Goal: Answer question/provide support

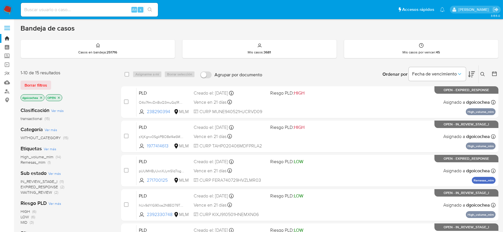
click at [48, 190] on span "WAITING_REVIEW" at bounding box center [36, 192] width 31 height 6
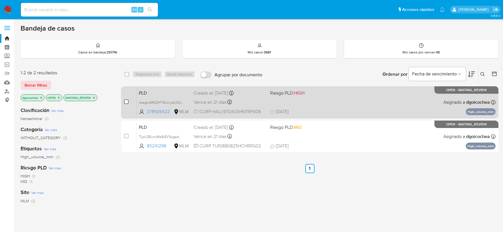
click at [127, 100] on input "checkbox" at bounding box center [126, 101] width 5 height 5
checkbox input "true"
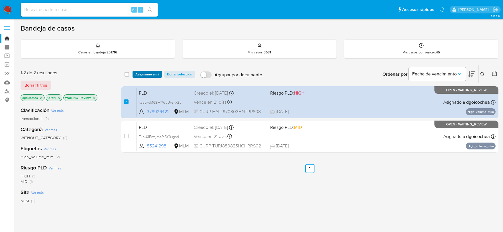
click at [152, 75] on span "Asignarme a mí" at bounding box center [147, 74] width 24 height 6
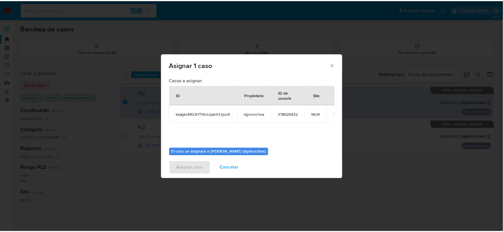
scroll to position [29, 0]
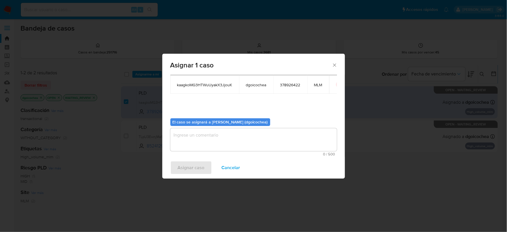
click at [232, 136] on textarea "assign-modal" at bounding box center [253, 139] width 167 height 23
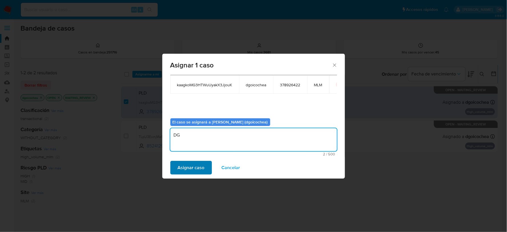
type textarea "DG"
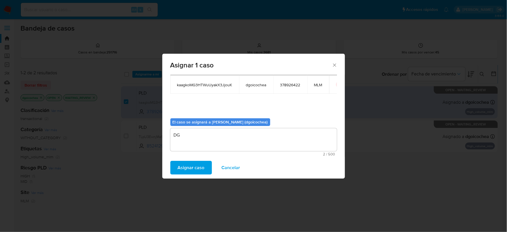
click at [200, 168] on span "Asignar caso" at bounding box center [191, 167] width 27 height 13
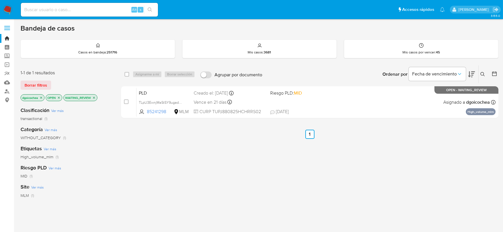
click at [96, 97] on icon "close-filter" at bounding box center [93, 97] width 3 height 3
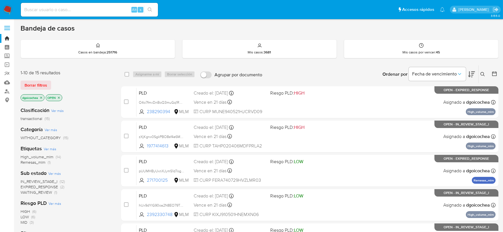
click at [50, 179] on span "IN_REVIEW_STAGE_I" at bounding box center [39, 181] width 37 height 6
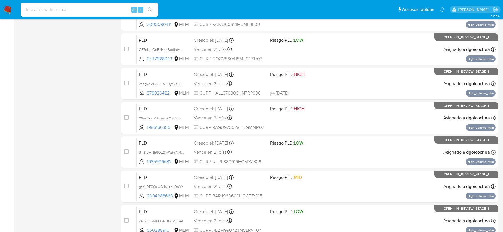
scroll to position [218, 0]
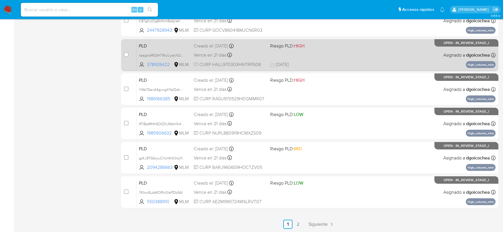
click at [146, 45] on span "PLD" at bounding box center [164, 45] width 50 height 7
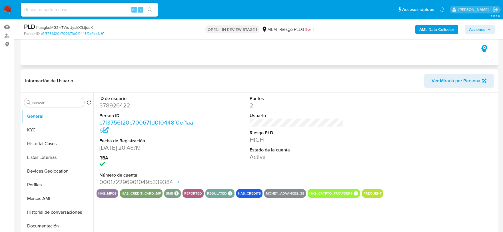
scroll to position [63, 0]
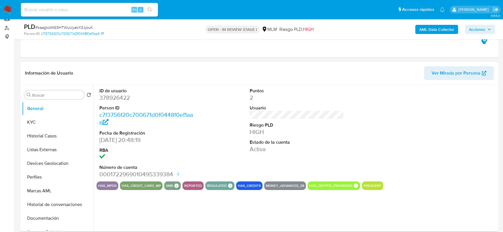
select select "10"
click at [46, 120] on button "KYC" at bounding box center [55, 122] width 67 height 14
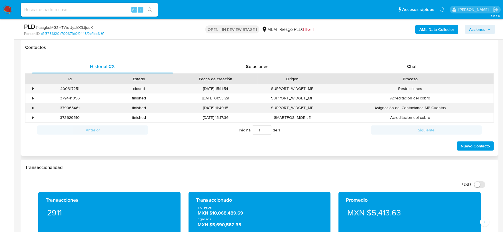
scroll to position [222, 0]
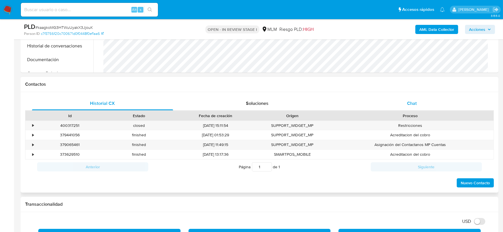
click at [406, 104] on div "Chat" at bounding box center [411, 103] width 141 height 14
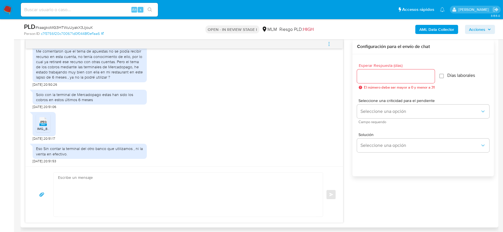
scroll to position [285, 0]
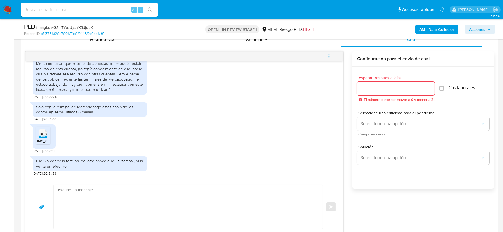
click at [43, 131] on icon at bounding box center [42, 133] width 7 height 9
click at [193, 196] on textarea at bounding box center [186, 207] width 257 height 44
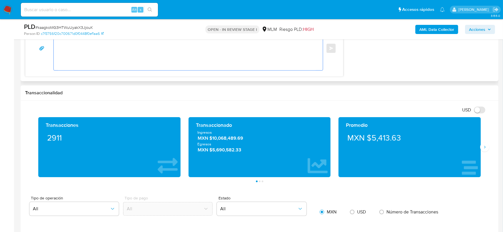
scroll to position [381, 0]
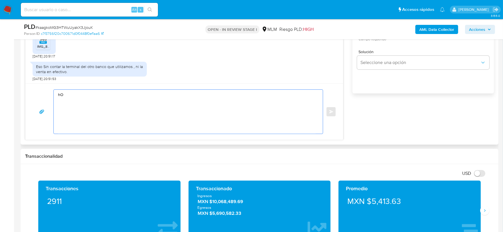
type textarea "h"
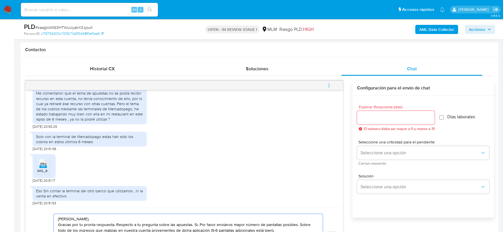
scroll to position [253, 0]
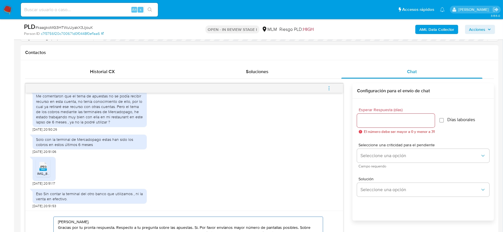
type textarea "[PERSON_NAME]. Gracias por tu pronta respuesta. Respecto a tu pregunta sobre la…"
click at [371, 118] on input "Esperar Respuesta (días)" at bounding box center [396, 120] width 78 height 7
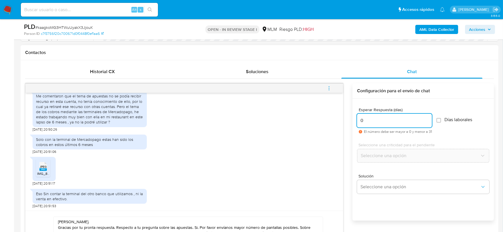
scroll to position [317, 0]
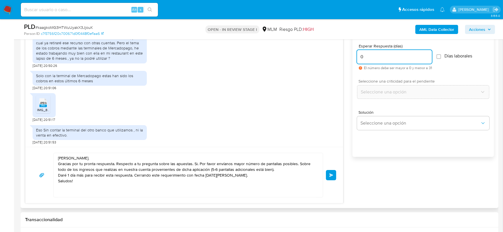
type input "0"
click at [363, 62] on div "0" at bounding box center [394, 57] width 75 height 14
click at [364, 59] on input "0" at bounding box center [394, 56] width 75 height 7
type input "1"
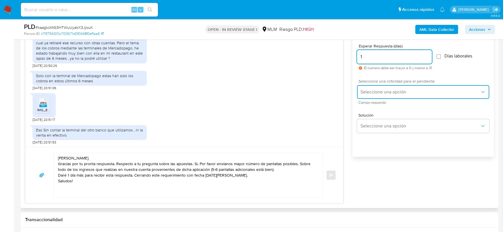
click at [391, 91] on span "Seleccione una opción" at bounding box center [420, 92] width 120 height 6
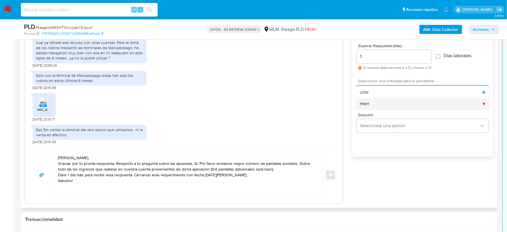
click at [384, 103] on div "HIGH" at bounding box center [421, 103] width 123 height 11
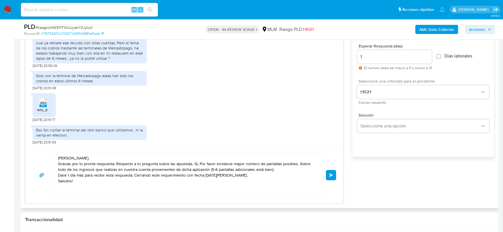
click at [332, 176] on span "Enviar" at bounding box center [331, 174] width 4 height 3
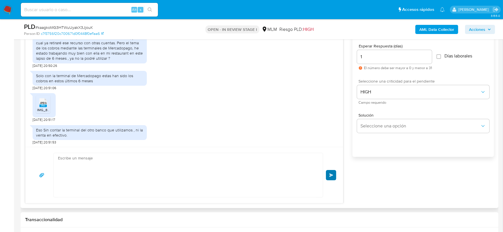
scroll to position [530, 0]
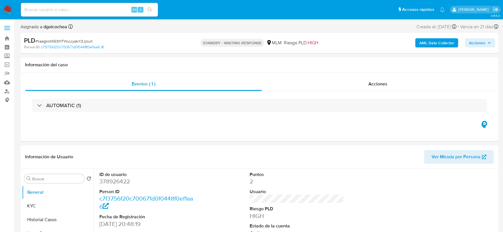
select select "10"
